Goal: Task Accomplishment & Management: Use online tool/utility

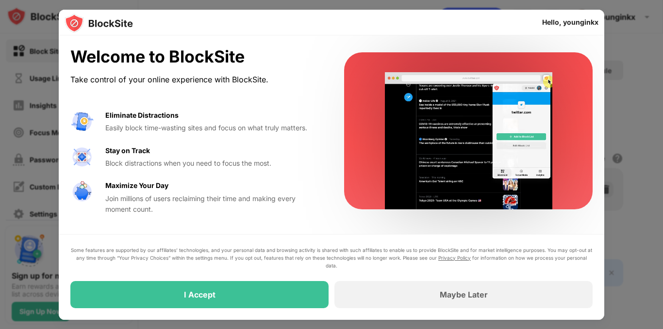
click at [322, 290] on div "I Accept" at bounding box center [199, 294] width 258 height 27
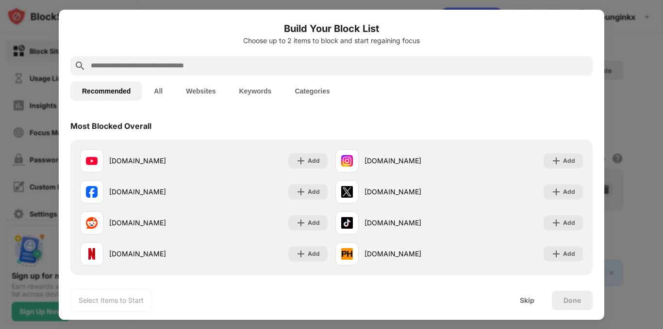
click at [147, 143] on div "[DOMAIN_NAME] Add [DOMAIN_NAME] Add [DOMAIN_NAME] Add [DOMAIN_NAME] Add [DOMAIN…" at bounding box center [331, 208] width 522 height 136
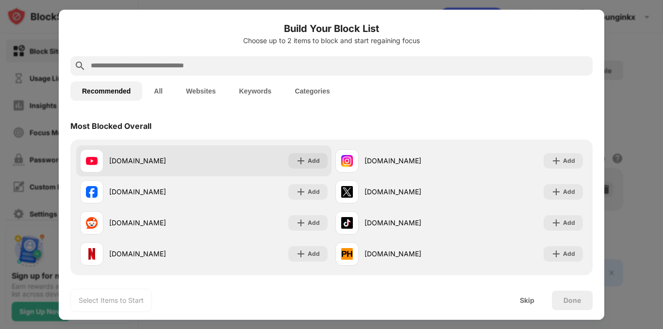
click at [150, 165] on div "[DOMAIN_NAME]" at bounding box center [156, 161] width 95 height 10
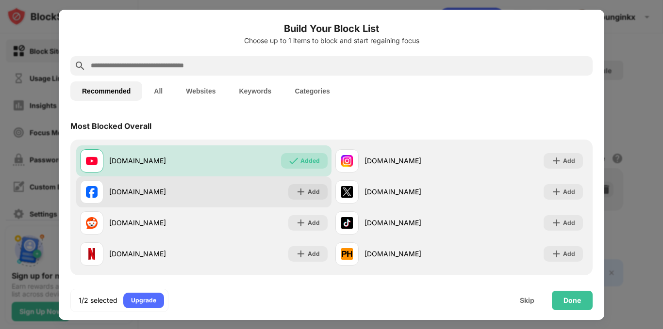
click at [198, 200] on div "[DOMAIN_NAME]" at bounding box center [142, 191] width 124 height 23
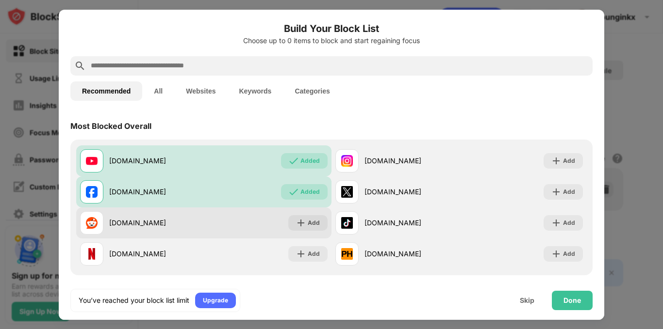
click at [208, 221] on div "[DOMAIN_NAME] Add" at bounding box center [203, 223] width 255 height 31
click at [288, 229] on div "Add" at bounding box center [307, 223] width 39 height 16
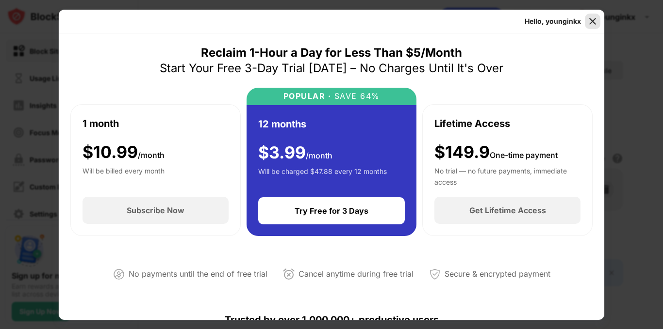
click at [596, 24] on img at bounding box center [592, 21] width 10 height 10
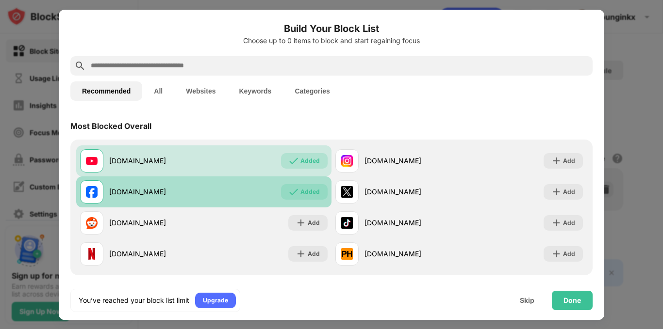
click at [310, 178] on div "[DOMAIN_NAME] Added" at bounding box center [203, 192] width 255 height 31
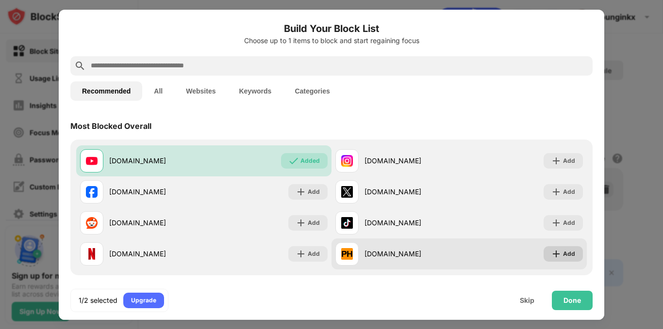
click at [553, 246] on div "Add" at bounding box center [562, 254] width 39 height 16
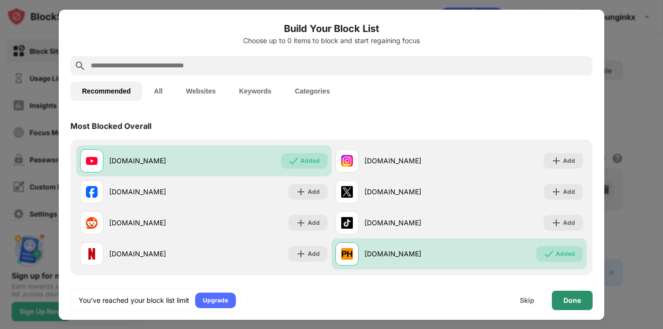
click at [568, 295] on div "Done" at bounding box center [572, 300] width 41 height 19
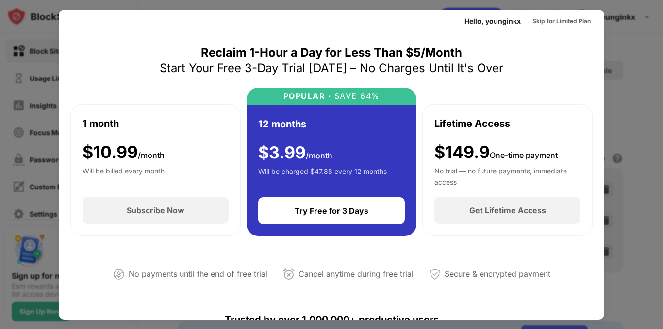
click at [633, 72] on div at bounding box center [331, 164] width 663 height 329
click at [572, 23] on div "Skip for Limited Plan" at bounding box center [561, 21] width 58 height 10
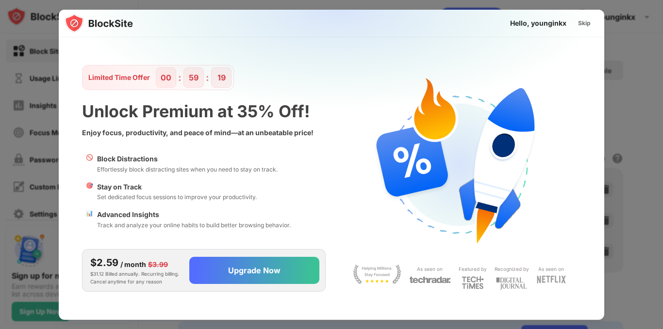
click at [580, 24] on div "Skip" at bounding box center [584, 23] width 13 height 10
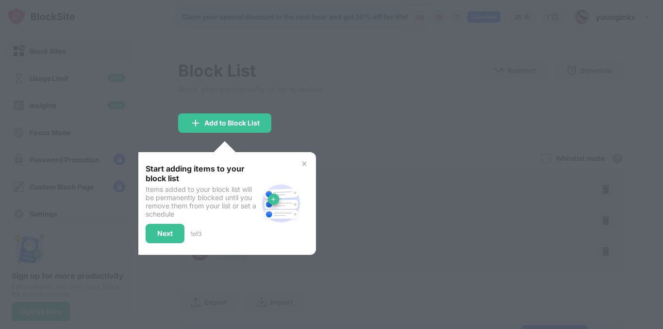
click at [500, 66] on div at bounding box center [331, 164] width 663 height 329
click at [305, 160] on img at bounding box center [304, 164] width 8 height 8
